Goal: Transaction & Acquisition: Purchase product/service

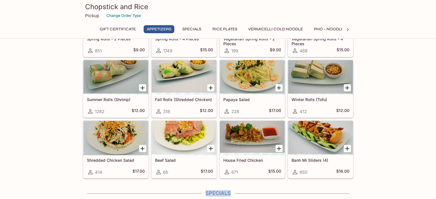
scroll to position [85, 0]
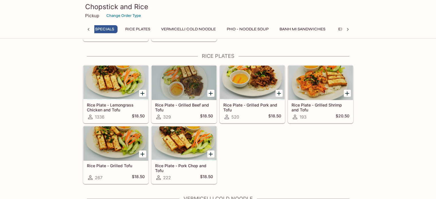
scroll to position [0, 0]
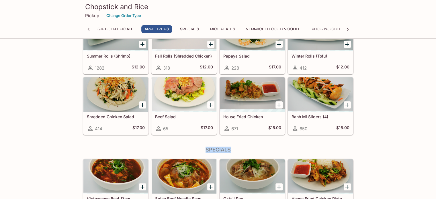
click at [316, 122] on div "Banh Mi Sliders (4) 650 $16.00" at bounding box center [320, 123] width 65 height 23
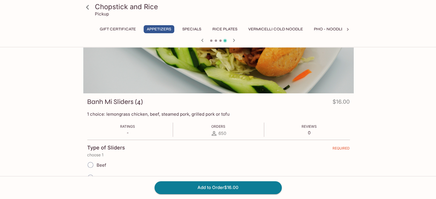
scroll to position [30, 0]
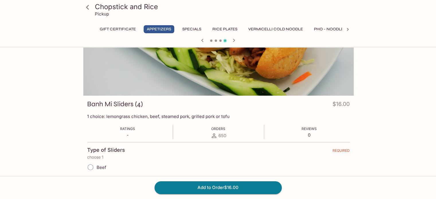
click at [327, 28] on button "Pho - Noodle Soup" at bounding box center [335, 29] width 48 height 8
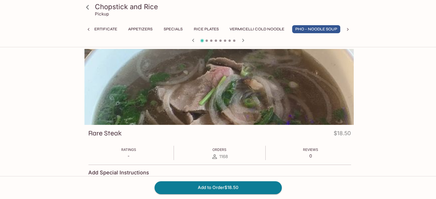
scroll to position [0, 0]
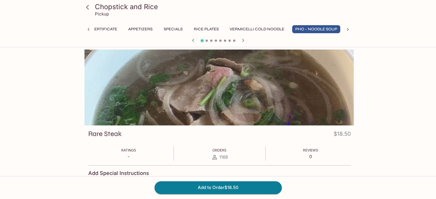
click at [119, 140] on div "Rare Steak $18.50" at bounding box center [219, 134] width 262 height 11
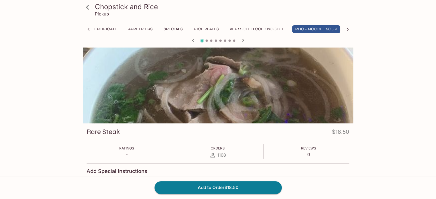
scroll to position [3, 0]
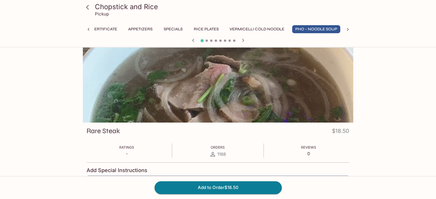
click at [206, 29] on button "Rice Plates" at bounding box center [206, 29] width 31 height 8
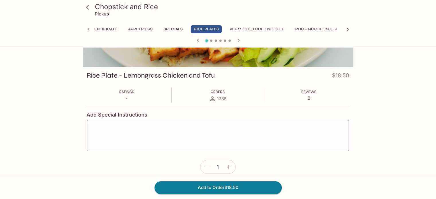
scroll to position [64, 0]
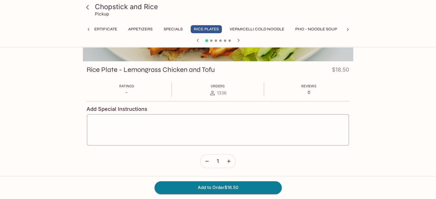
click at [92, 163] on form "Add Special Instructions x ​ 1" at bounding box center [218, 134] width 262 height 67
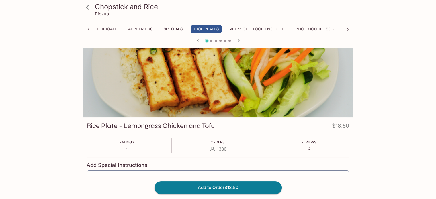
scroll to position [0, 0]
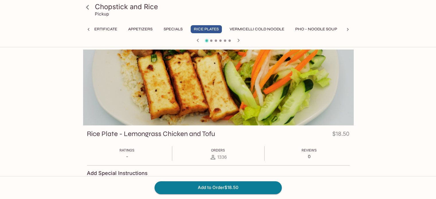
click at [107, 115] on div at bounding box center [218, 88] width 270 height 76
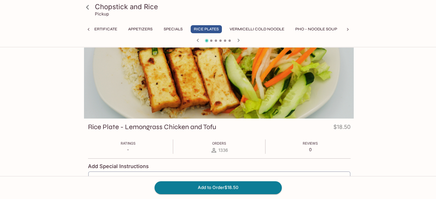
scroll to position [7, 0]
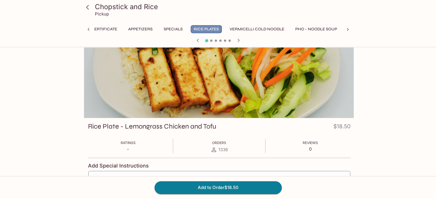
click at [205, 28] on button "Rice Plates" at bounding box center [206, 29] width 31 height 8
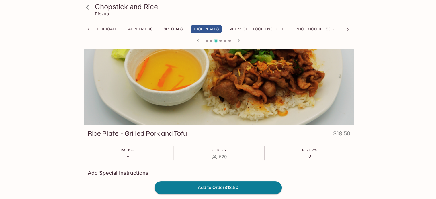
scroll to position [0, 0]
click at [168, 31] on button "Specials" at bounding box center [173, 29] width 26 height 8
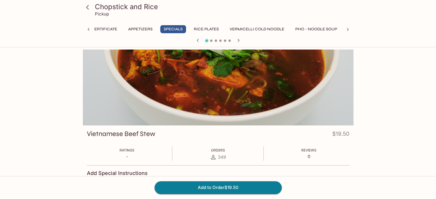
click at [303, 30] on button "Pho - Noodle Soup" at bounding box center [316, 29] width 48 height 8
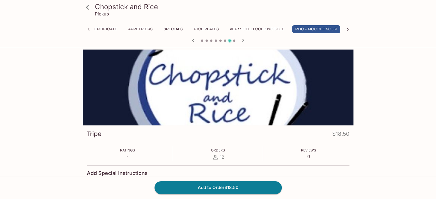
click at [77, 140] on div "Chopstick and Rice Pickup Gift Certificate Appetizers Specials Rice Plates Verm…" at bounding box center [218, 157] width 367 height 214
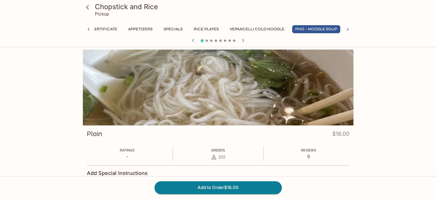
click at [92, 144] on div "Plain $16.00 Ratings - Orders 201 Reviews 0 Add Special Instructions x ​ 1" at bounding box center [218, 182] width 270 height 115
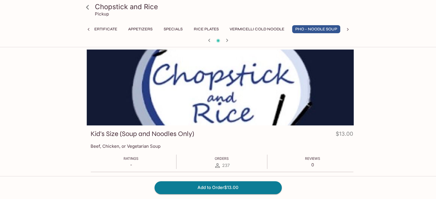
click at [109, 132] on h3 "Kid's Size (Soup and Noodles Only)" at bounding box center [142, 133] width 103 height 9
